Goal: Information Seeking & Learning: Learn about a topic

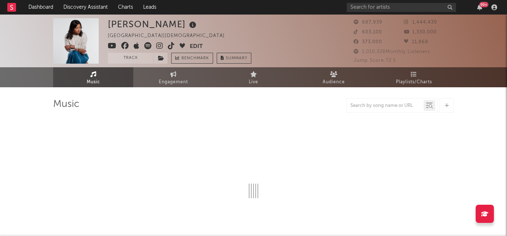
select select "6m"
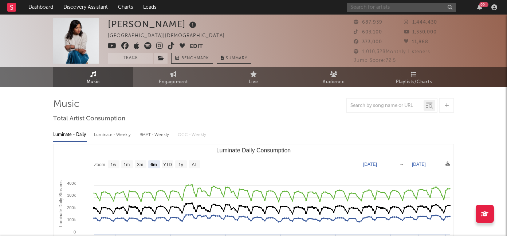
click at [402, 9] on input "text" at bounding box center [400, 7] width 109 height 9
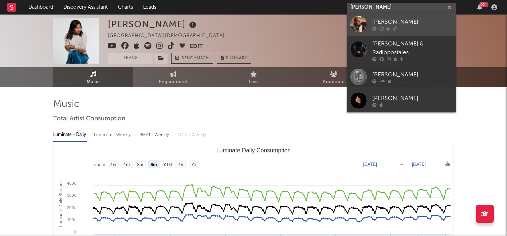
type input "[PERSON_NAME]"
click at [395, 20] on div "[PERSON_NAME]" at bounding box center [412, 21] width 80 height 9
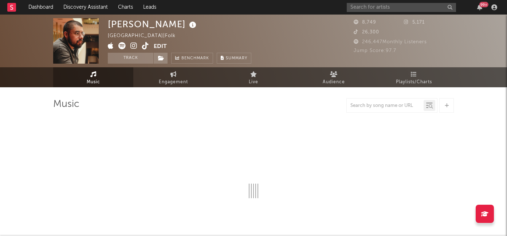
select select "1w"
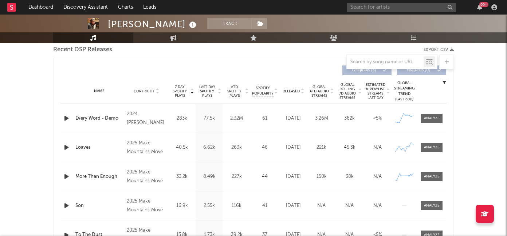
scroll to position [252, 0]
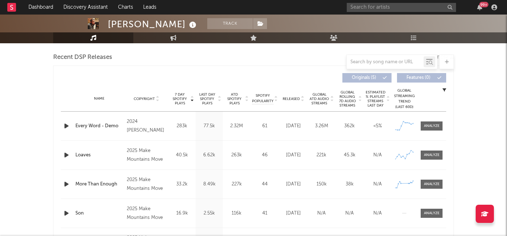
click at [66, 156] on icon "button" at bounding box center [67, 155] width 8 height 9
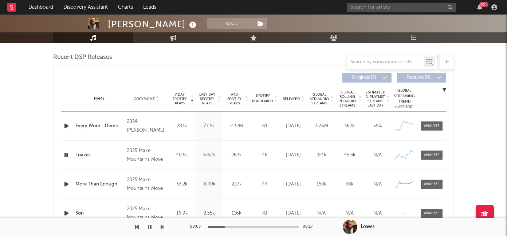
click at [67, 185] on icon "button" at bounding box center [67, 184] width 8 height 9
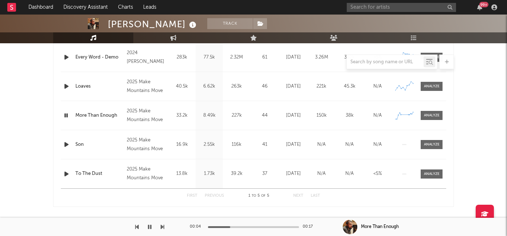
scroll to position [311, 0]
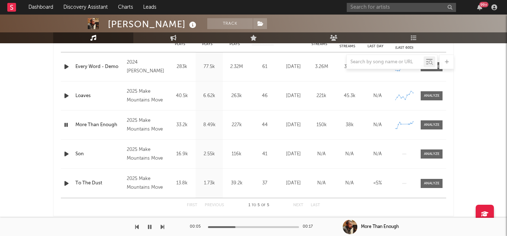
click at [64, 61] on div at bounding box center [253, 62] width 400 height 15
click at [66, 67] on div at bounding box center [253, 62] width 400 height 15
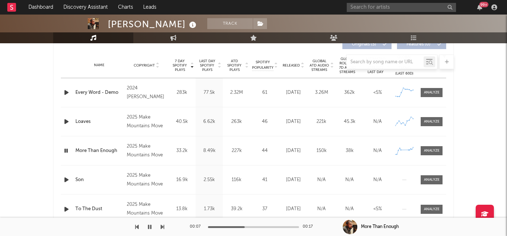
scroll to position [269, 0]
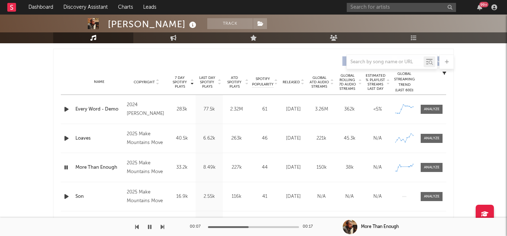
click at [66, 109] on icon "button" at bounding box center [67, 109] width 8 height 9
click at [64, 110] on icon "button" at bounding box center [66, 109] width 7 height 9
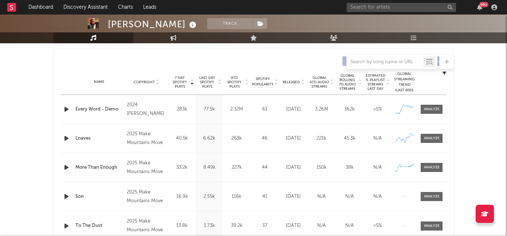
click at [296, 81] on span "Released" at bounding box center [290, 82] width 17 height 4
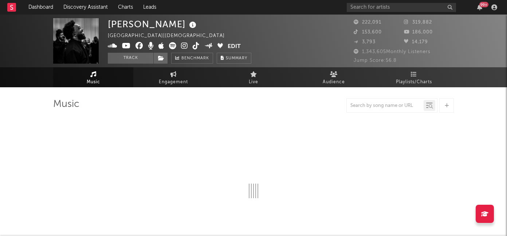
select select "6m"
